Goal: Information Seeking & Learning: Learn about a topic

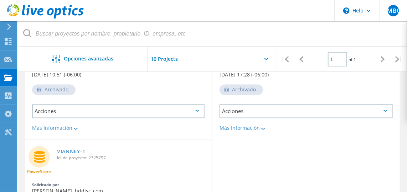
scroll to position [467, 0]
click at [223, 53] on div at bounding box center [212, 61] width 130 height 29
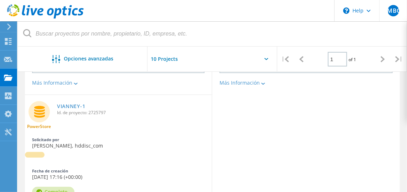
scroll to position [513, 0]
click at [76, 104] on link "VIANNEY-1" at bounding box center [71, 106] width 28 height 5
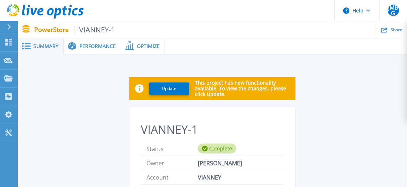
click at [85, 52] on div "Performance" at bounding box center [92, 46] width 57 height 16
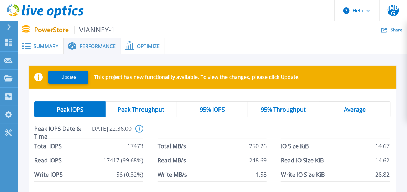
click at [148, 50] on div "Optimize" at bounding box center [143, 46] width 44 height 16
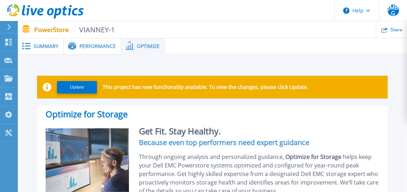
click at [101, 44] on span "Performance" at bounding box center [97, 46] width 36 height 5
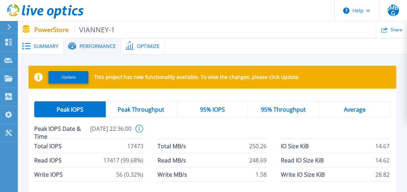
click at [210, 43] on div at bounding box center [286, 46] width 242 height 16
click at [389, 34] on div "Share" at bounding box center [391, 29] width 31 height 17
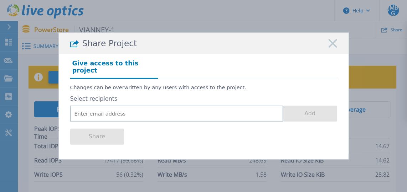
click at [333, 48] on icon at bounding box center [332, 43] width 9 height 9
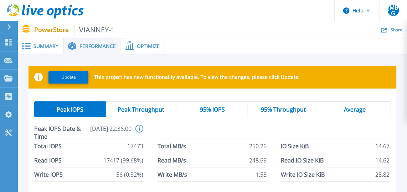
click at [130, 47] on icon at bounding box center [129, 45] width 9 height 9
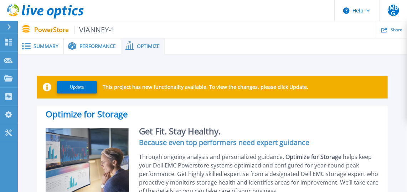
click at [91, 45] on span "Performance" at bounding box center [97, 46] width 36 height 5
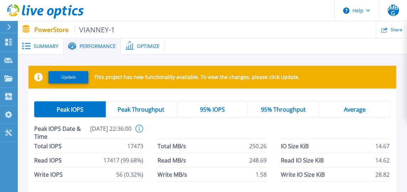
click at [52, 47] on span "Summary" at bounding box center [45, 46] width 25 height 5
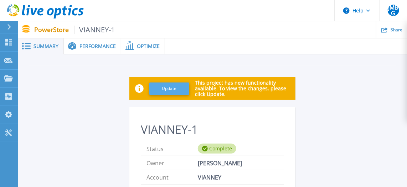
click at [154, 88] on button "Update" at bounding box center [169, 89] width 40 height 12
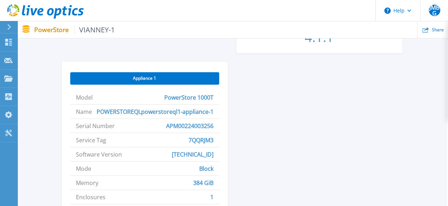
scroll to position [247, 1]
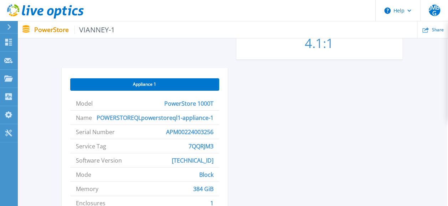
click at [206, 86] on div "Appliance 1" at bounding box center [144, 84] width 149 height 12
click at [172, 87] on div "Appliance 1" at bounding box center [144, 84] width 149 height 12
click at [136, 86] on span "Appliance 1" at bounding box center [144, 85] width 23 height 6
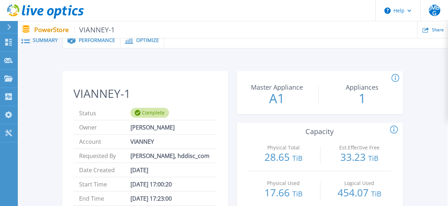
scroll to position [0, 1]
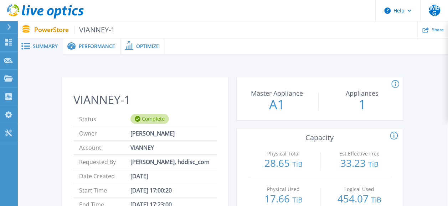
click at [97, 49] on span "Performance" at bounding box center [97, 46] width 36 height 5
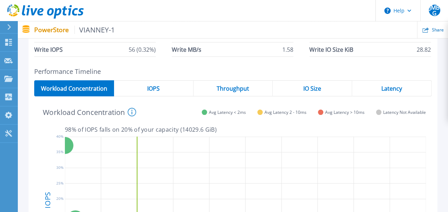
scroll to position [94, 0]
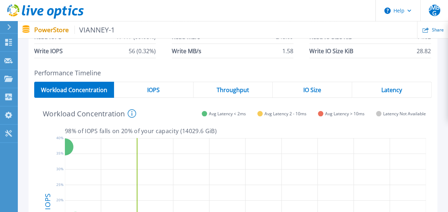
click at [157, 84] on div "IOPS" at bounding box center [153, 90] width 79 height 16
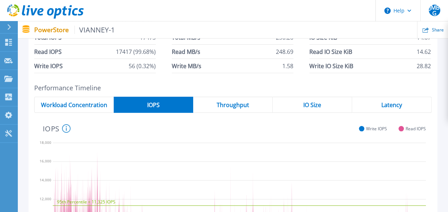
scroll to position [76, 0]
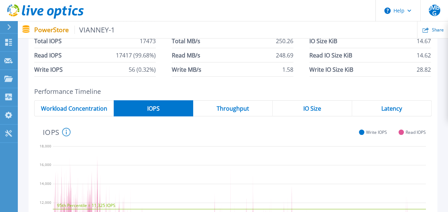
click at [229, 105] on span "Throughput" at bounding box center [233, 108] width 32 height 6
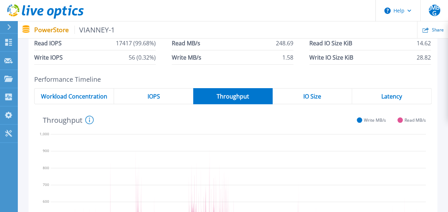
scroll to position [0, 0]
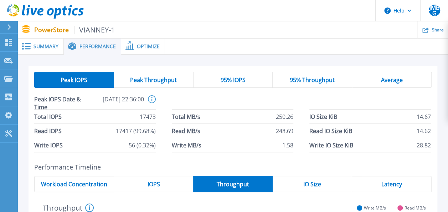
click at [303, 186] on span "IO Size" at bounding box center [312, 184] width 18 height 6
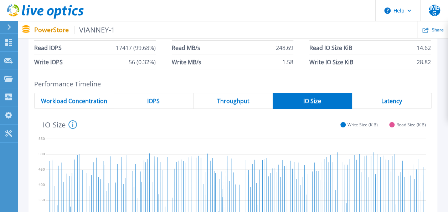
scroll to position [87, 0]
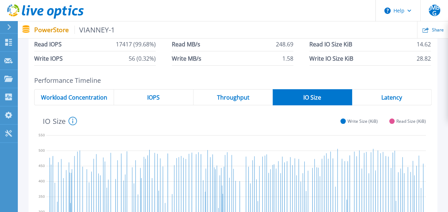
click at [392, 92] on div "Latency" at bounding box center [391, 97] width 79 height 16
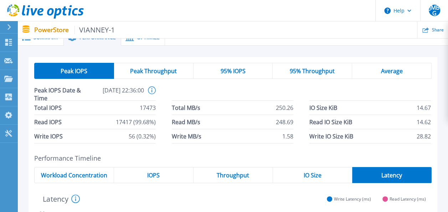
scroll to position [0, 0]
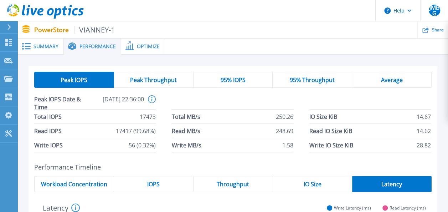
click at [137, 46] on span "Optimize" at bounding box center [148, 46] width 23 height 5
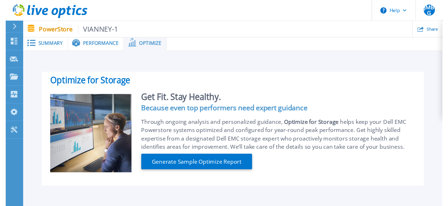
scroll to position [1, 0]
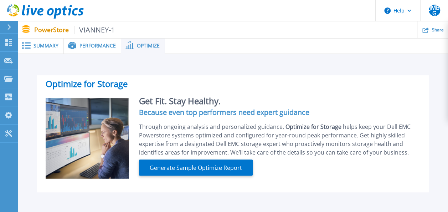
click at [111, 43] on span "Performance" at bounding box center [97, 45] width 36 height 5
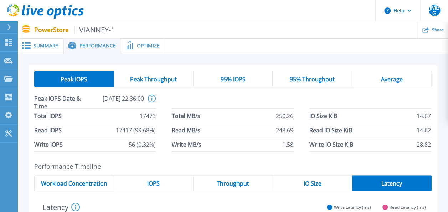
click at [53, 45] on span "Summary" at bounding box center [45, 45] width 25 height 5
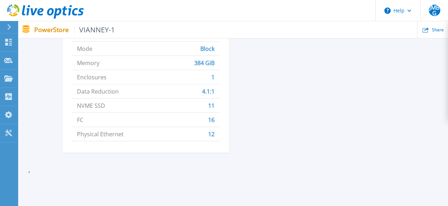
scroll to position [373, 0]
